Goal: Transaction & Acquisition: Register for event/course

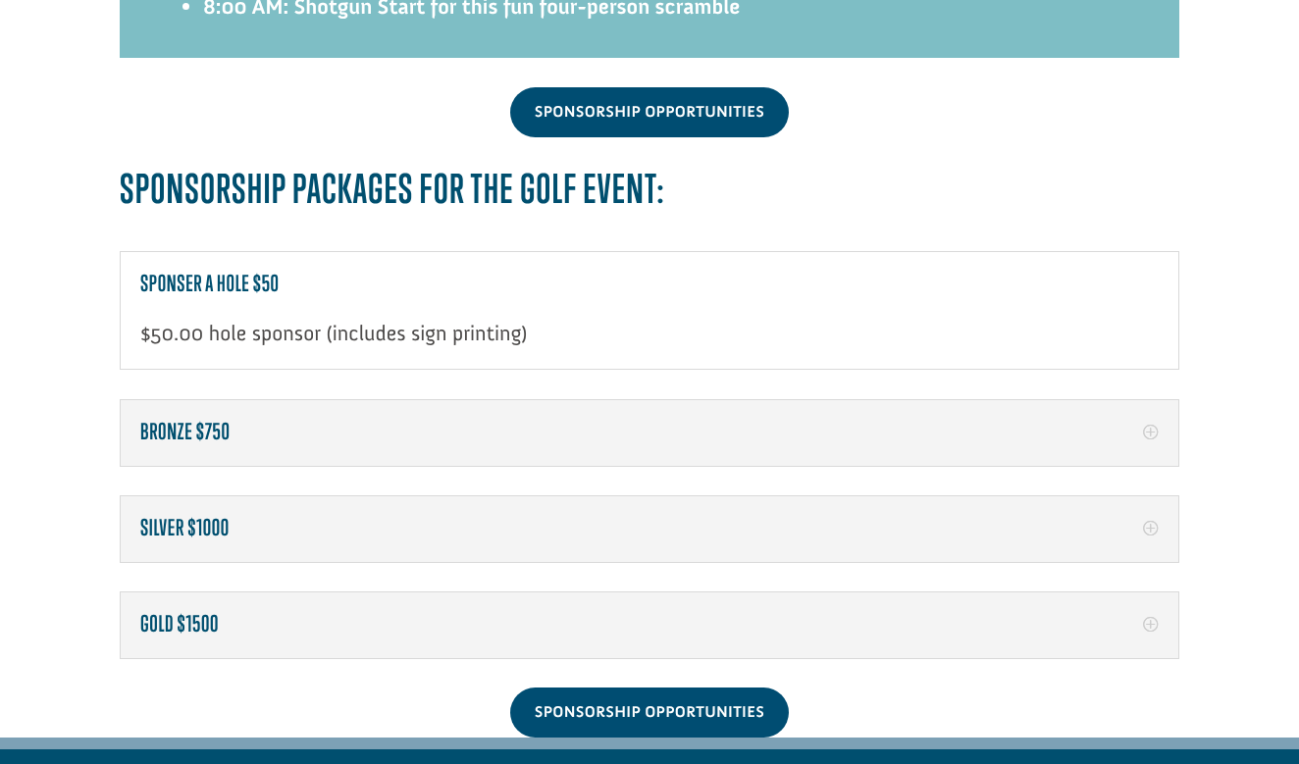
scroll to position [2969, 0]
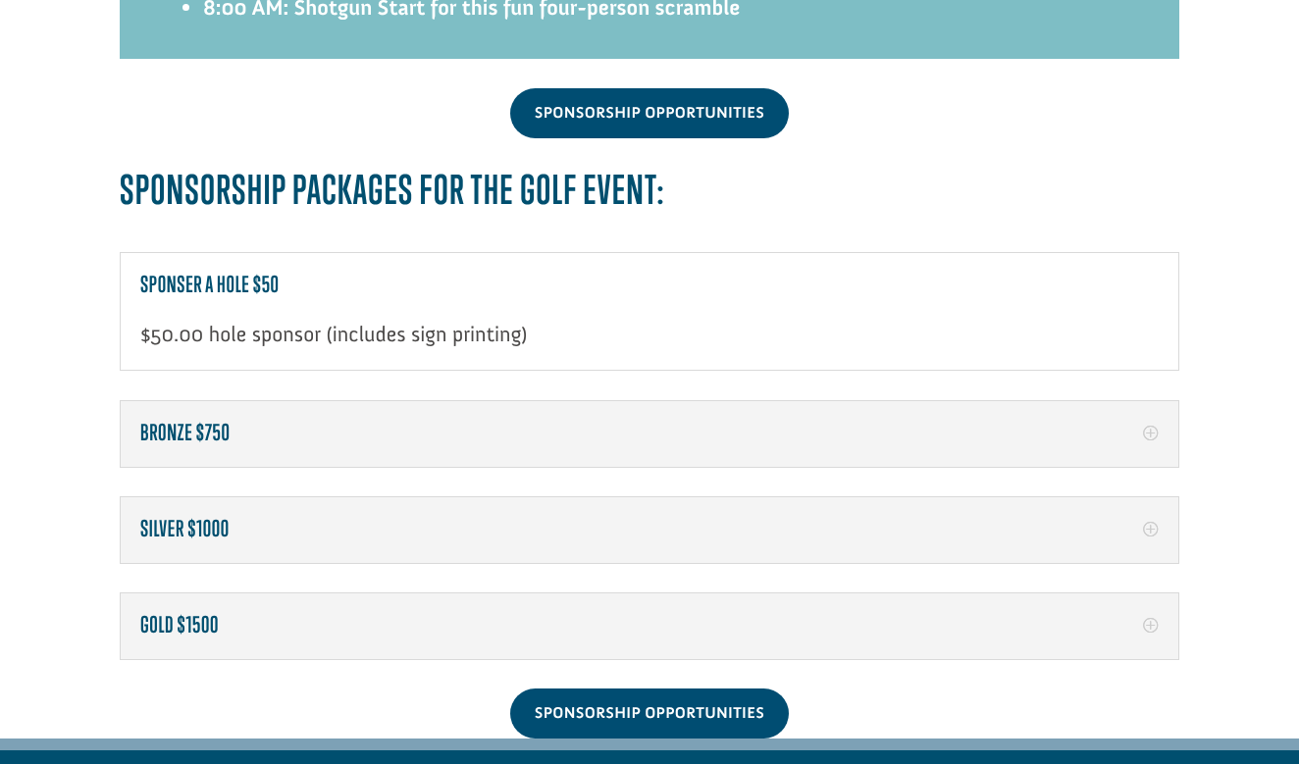
click at [210, 421] on h5 "Bronze $750" at bounding box center [649, 434] width 1018 height 26
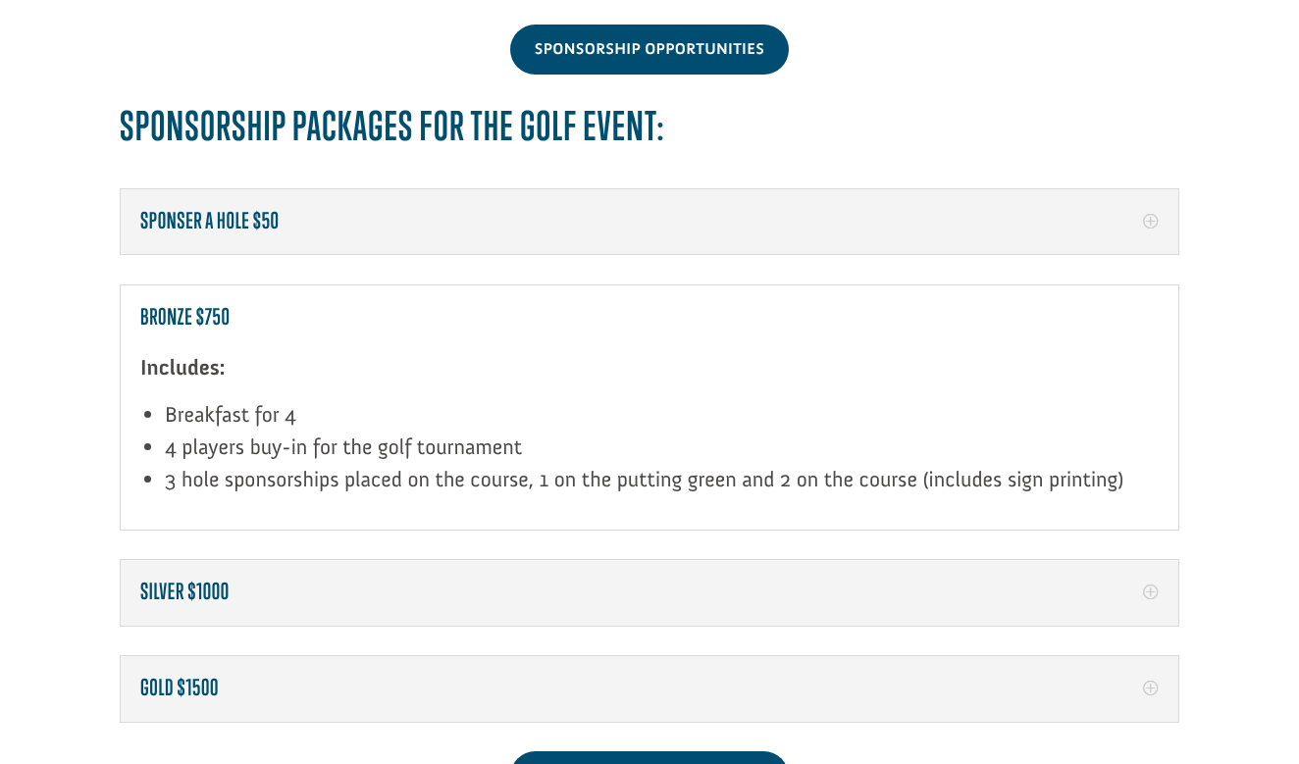
click at [212, 580] on h5 "Silver $1000" at bounding box center [649, 593] width 1018 height 26
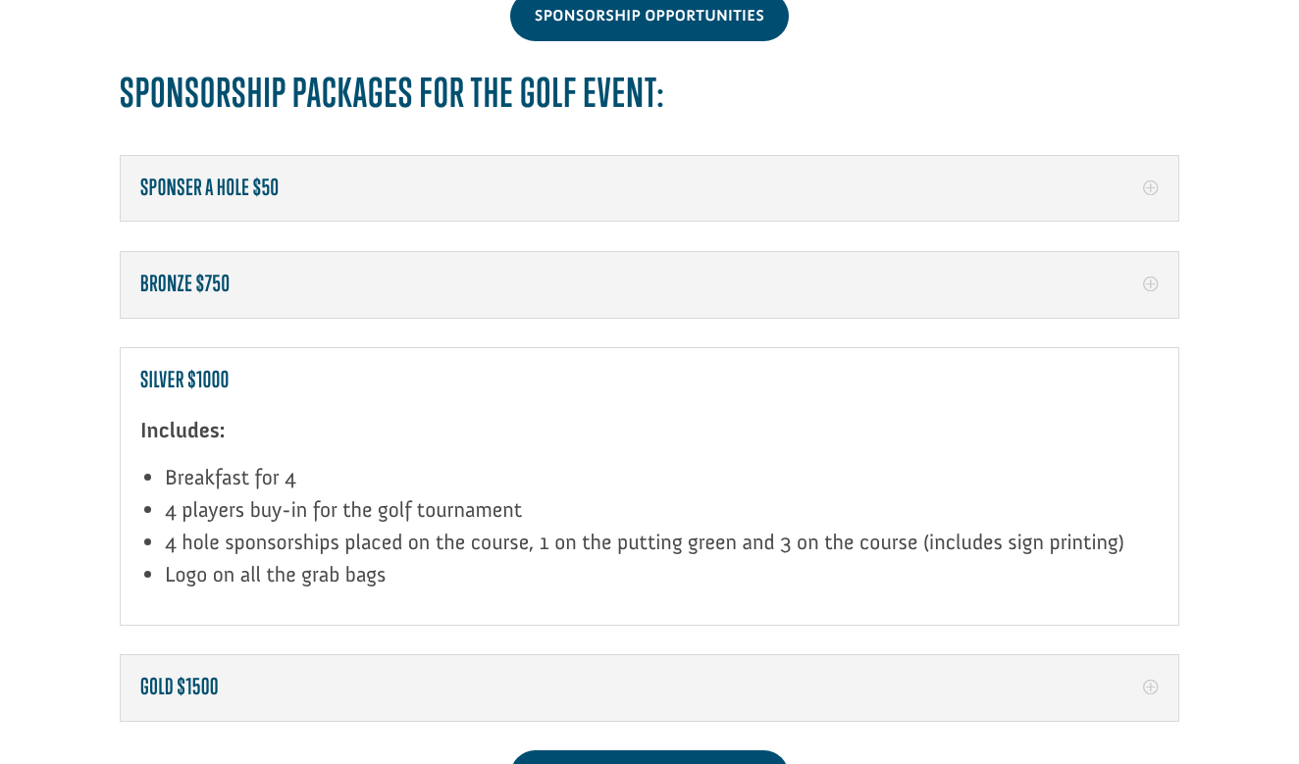
scroll to position [3065, 0]
click at [227, 665] on div "Gold $1500 Includes: Breakfast for 4 4 players buy-in for the golf tournament 6…" at bounding box center [650, 688] width 1060 height 67
click at [242, 676] on h5 "Gold $1500" at bounding box center [649, 689] width 1018 height 26
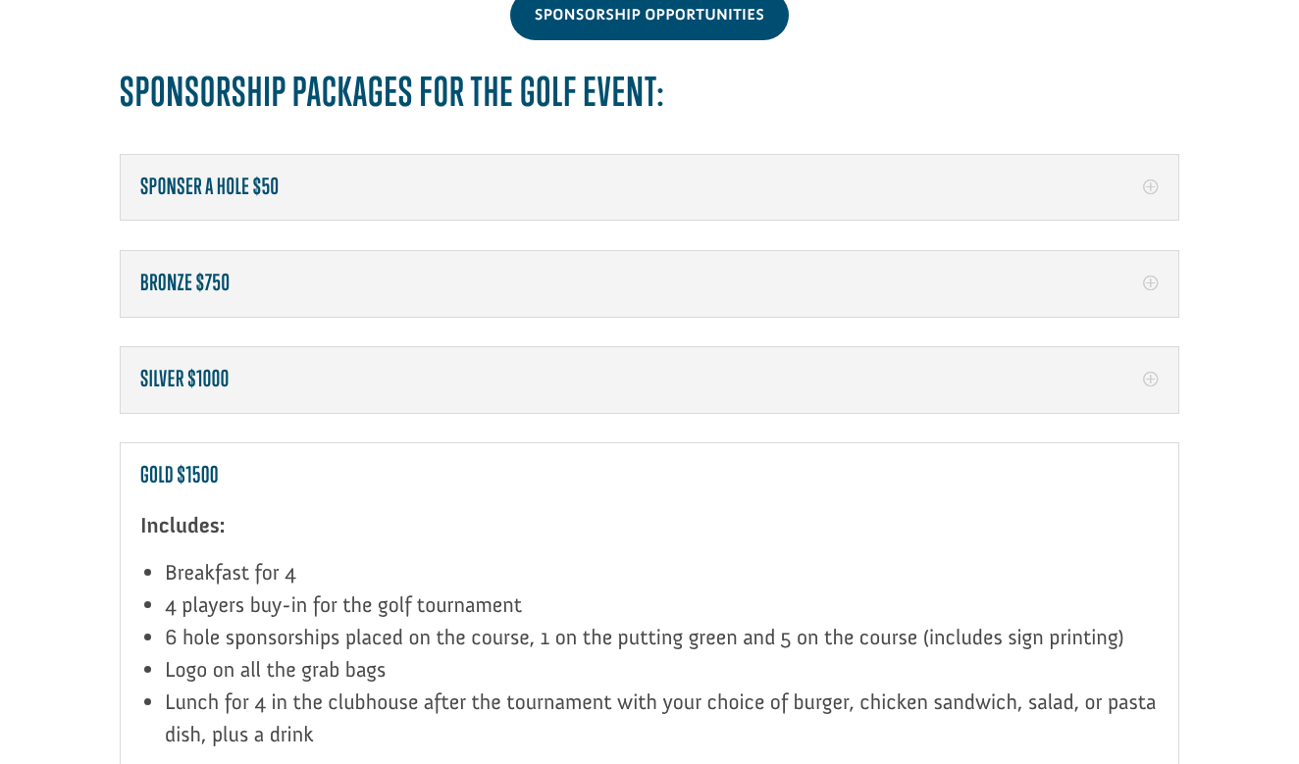
scroll to position [2421, 0]
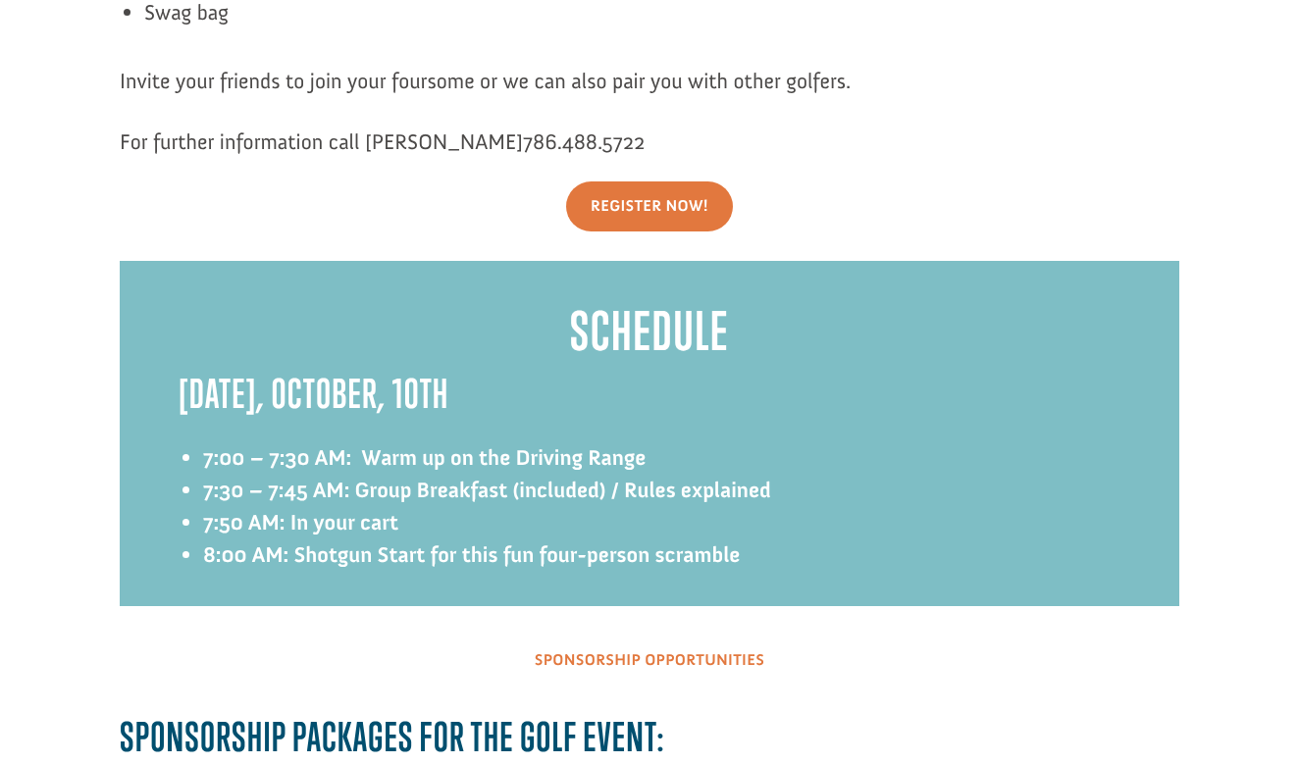
click at [574, 636] on link "Sponsorship Opportunities" at bounding box center [649, 661] width 279 height 50
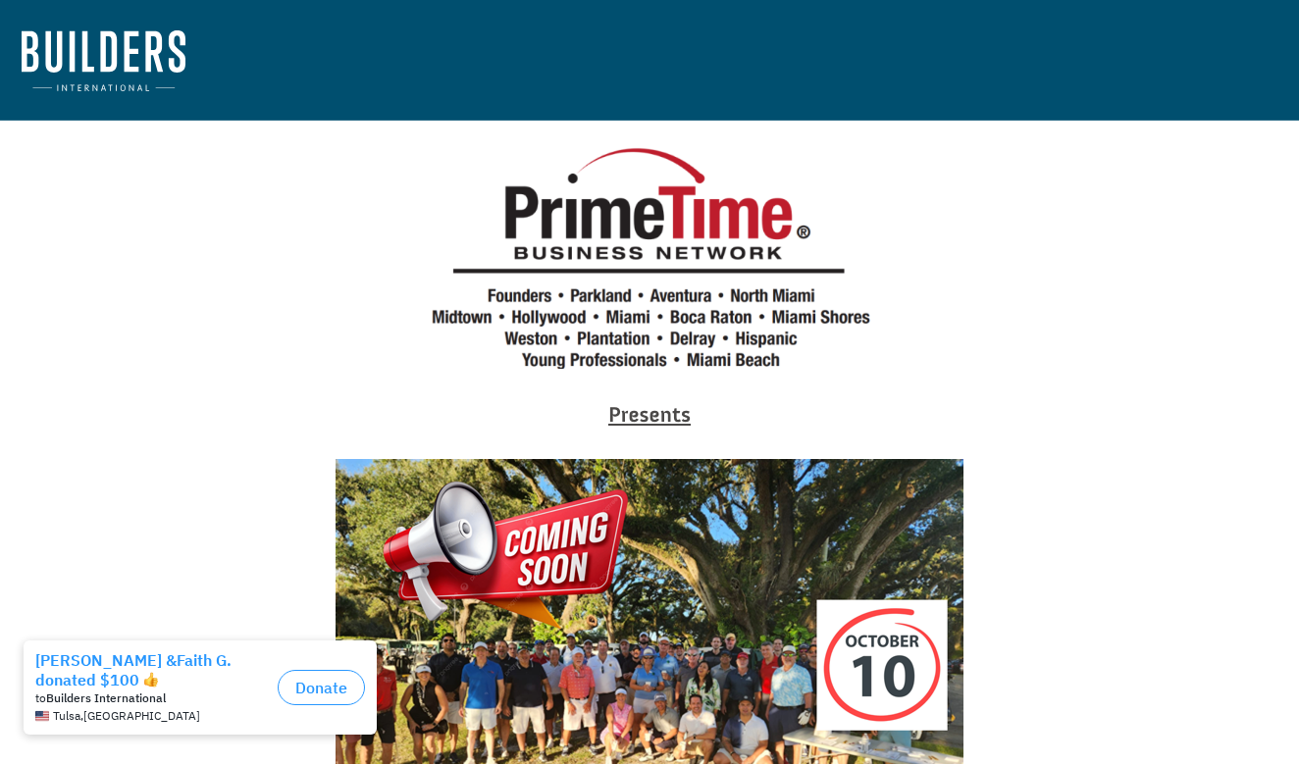
scroll to position [0, 0]
click at [148, 68] on img at bounding box center [104, 60] width 164 height 61
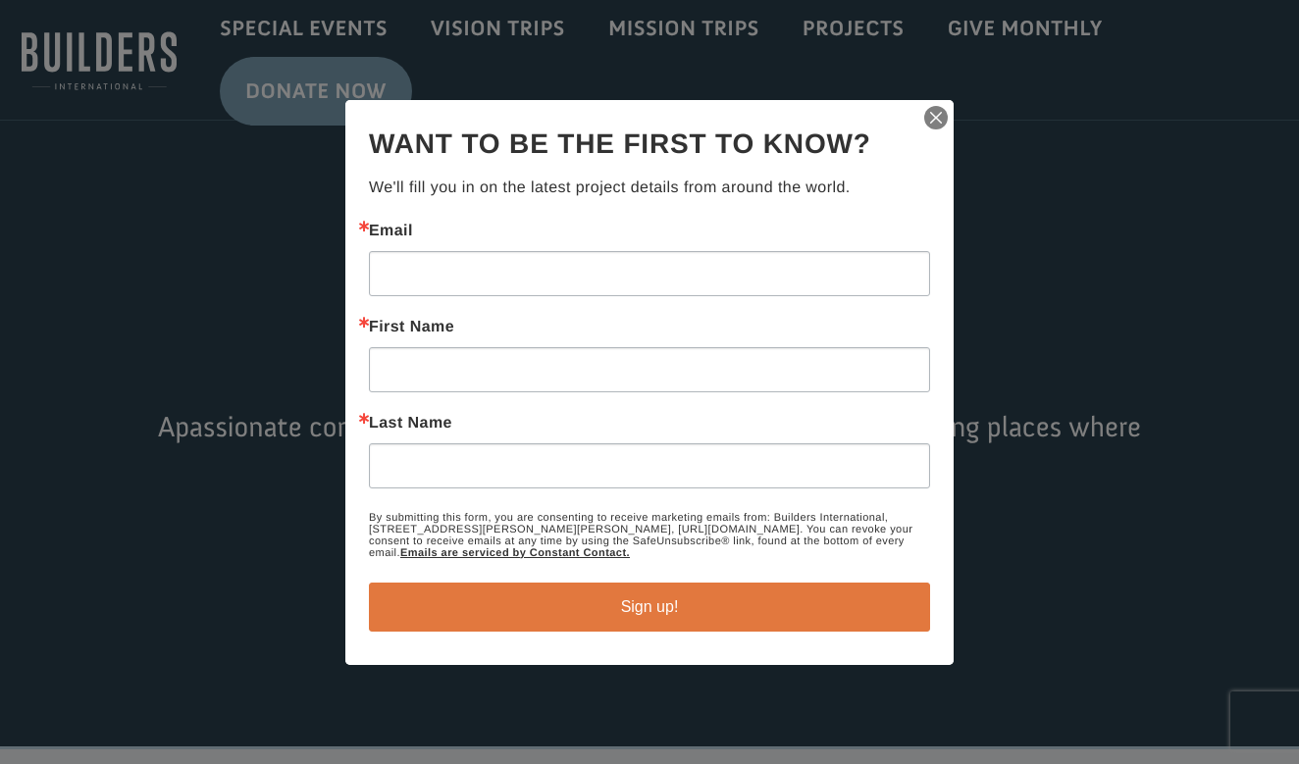
click at [944, 117] on img "button" at bounding box center [935, 117] width 27 height 27
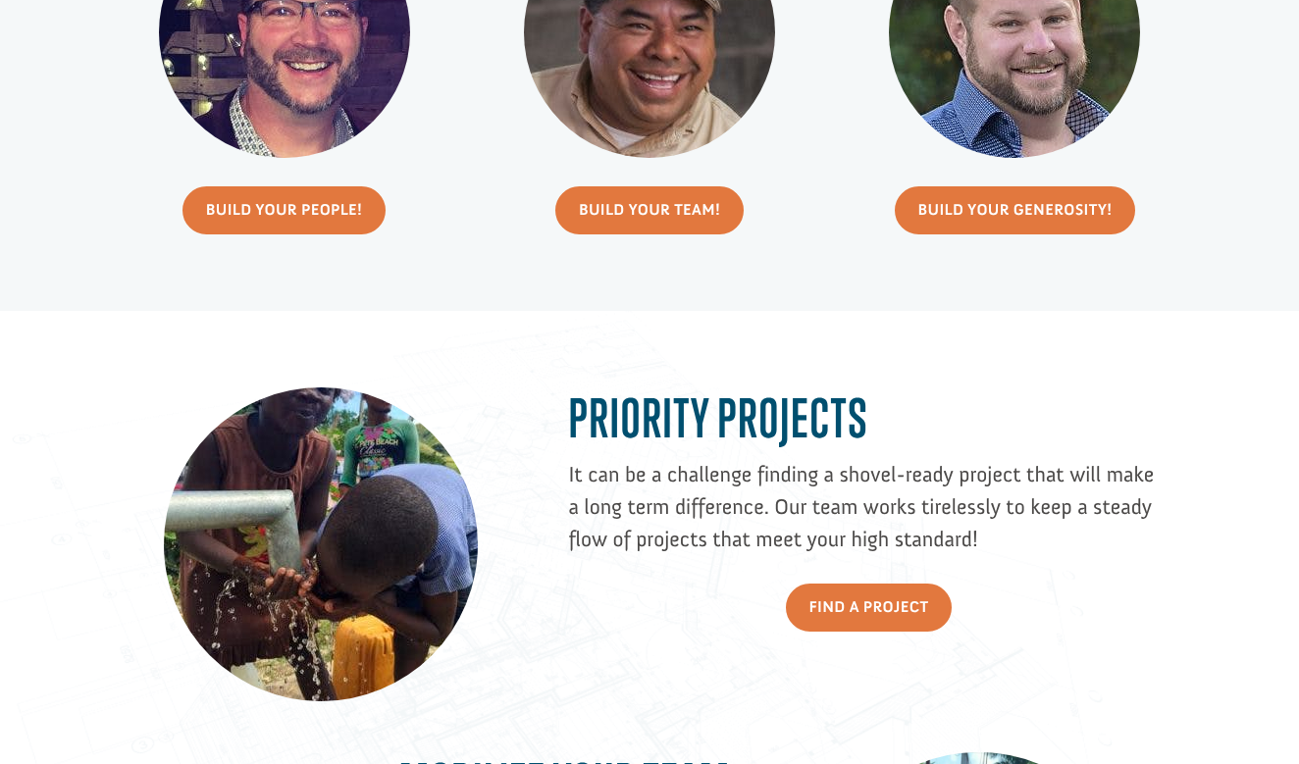
scroll to position [-63, 0]
